Goal: Task Accomplishment & Management: Manage account settings

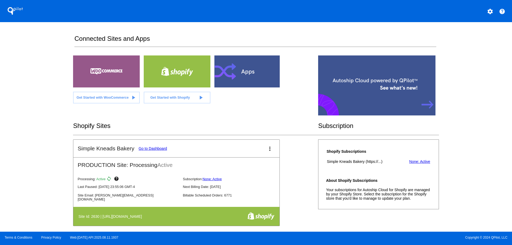
click at [268, 149] on mat-icon "more_vert" at bounding box center [270, 149] width 6 height 6
click at [260, 155] on link "view_list dashboard" at bounding box center [248, 153] width 50 height 13
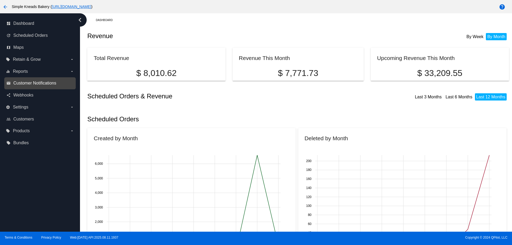
click at [39, 84] on span "Customer Notifications" at bounding box center [34, 83] width 43 height 5
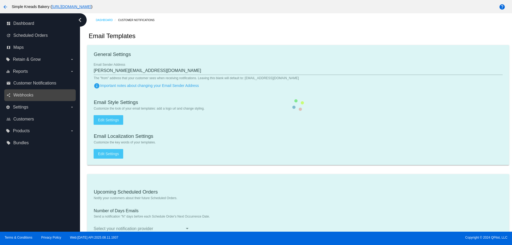
type input "[EMAIL_ADDRESS][DOMAIN_NAME]"
type input "1"
checkbox input "true"
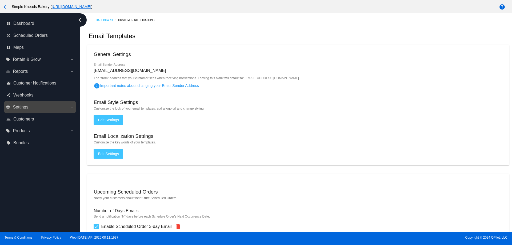
click at [33, 109] on label "settings Settings arrow_drop_down" at bounding box center [40, 107] width 68 height 9
click at [0, 0] on input "settings Settings arrow_drop_down" at bounding box center [0, 0] width 0 height 0
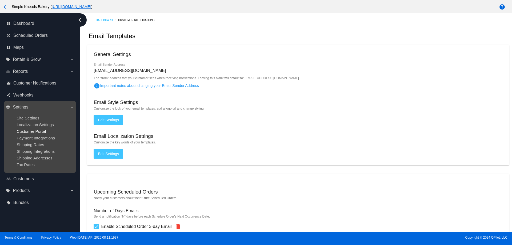
click at [41, 134] on span "Customer Portal" at bounding box center [31, 131] width 29 height 5
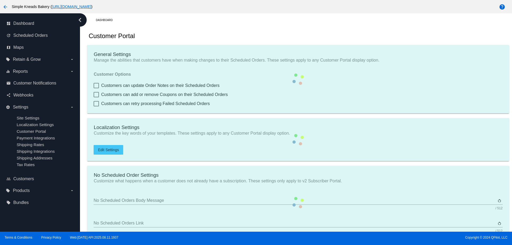
checkbox input "true"
type input "Shop now to create a new subscription"
type input "[URL][DOMAIN_NAME]"
type input "1"
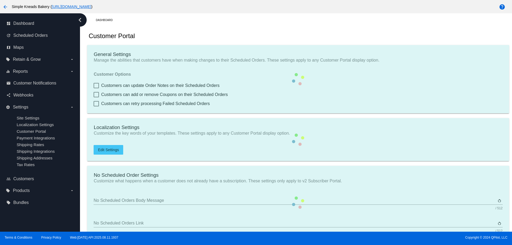
type input "20"
type input "500"
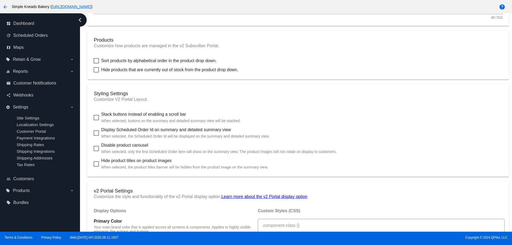
scroll to position [267, 0]
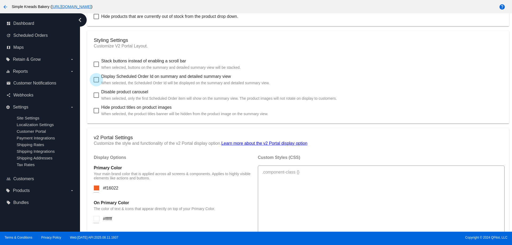
click at [125, 86] on span "Display Scheduled Order Id on summary and detailed summary view When selected, …" at bounding box center [185, 79] width 169 height 13
click at [96, 83] on input "Display Scheduled Order Id on summary and detailed summary view When selected, …" at bounding box center [96, 82] width 0 height 0
checkbox input "true"
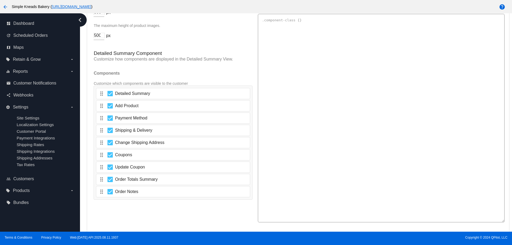
scroll to position [933, 0]
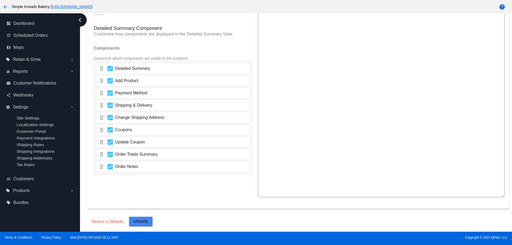
click at [145, 224] on span "Update" at bounding box center [140, 221] width 15 height 4
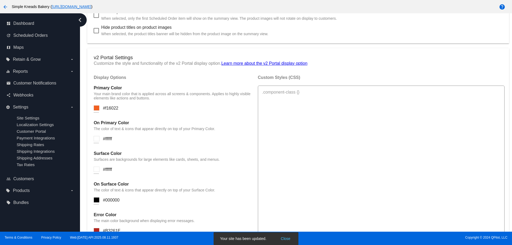
scroll to position [187, 0]
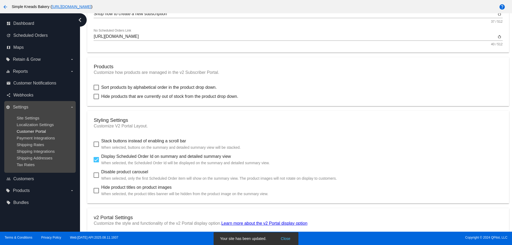
click at [37, 134] on span "Customer Portal" at bounding box center [31, 131] width 29 height 5
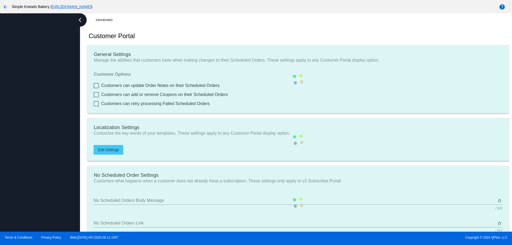
checkbox input "true"
type input "Shop now to create a new subscription"
type input "[URL][DOMAIN_NAME]"
checkbox input "true"
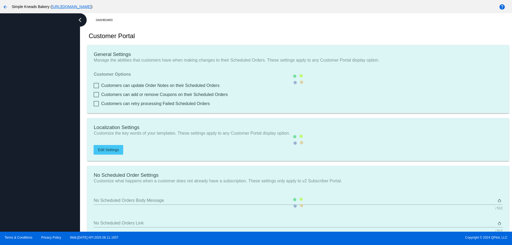
type input "1"
type input "20"
type input "500"
type input "[PERSON_NAME][EMAIL_ADDRESS][DOMAIN_NAME]"
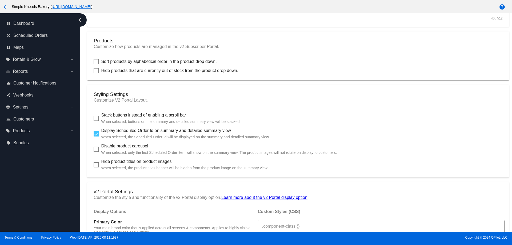
scroll to position [240, 0]
